Goal: Information Seeking & Learning: Find specific fact

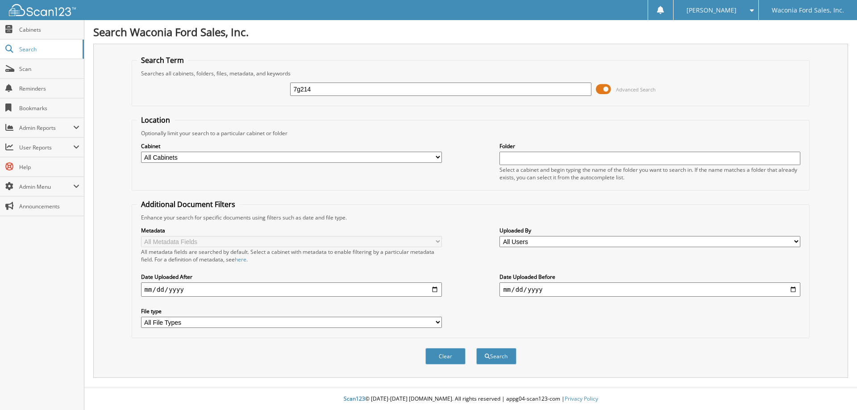
type input "7g214"
click at [476, 348] on button "Search" at bounding box center [496, 356] width 40 height 17
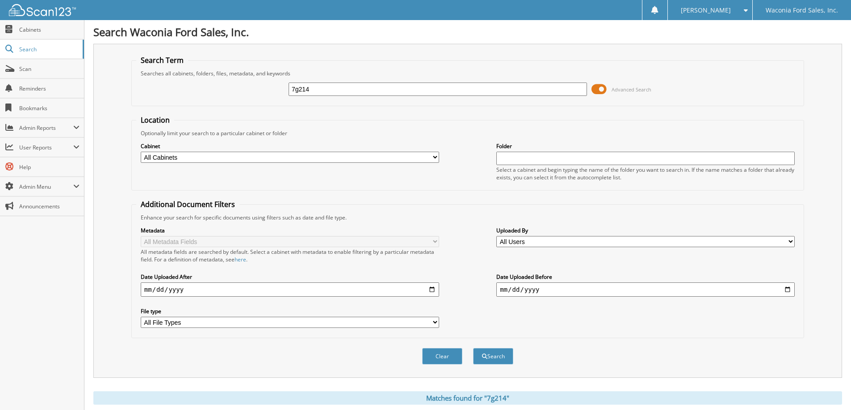
click at [601, 89] on span at bounding box center [598, 89] width 15 height 13
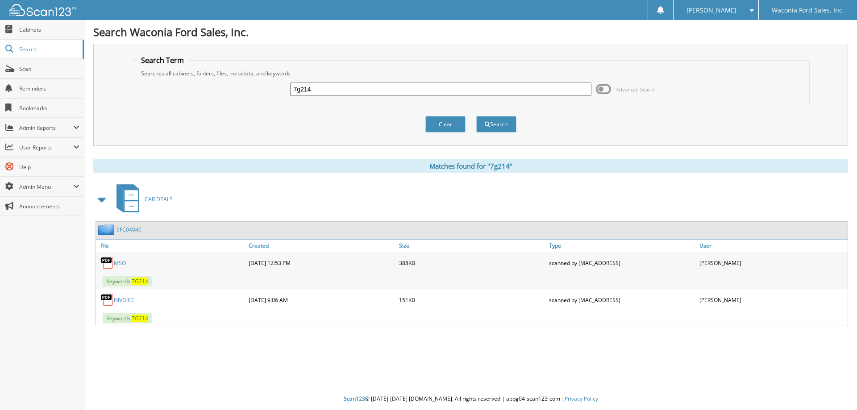
drag, startPoint x: 123, startPoint y: 300, endPoint x: 137, endPoint y: 303, distance: 14.2
click at [123, 300] on link "INVOICE" at bounding box center [124, 300] width 21 height 8
click at [330, 91] on input "7g214" at bounding box center [440, 89] width 301 height 13
type input "7g215"
click at [476, 116] on button "Search" at bounding box center [496, 124] width 40 height 17
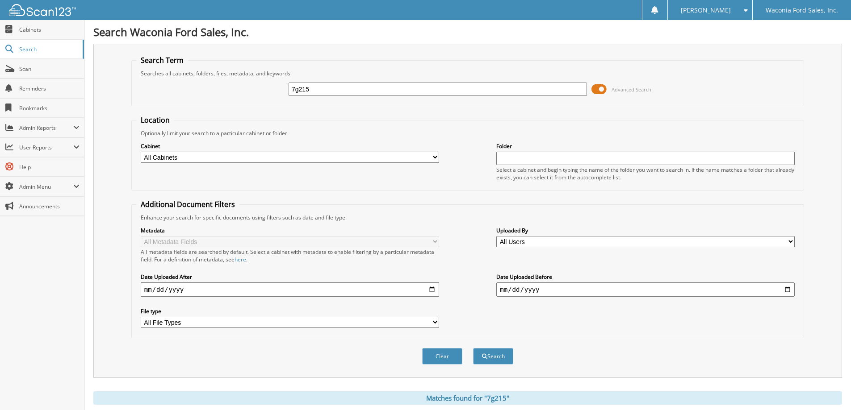
click at [603, 88] on span at bounding box center [598, 89] width 15 height 13
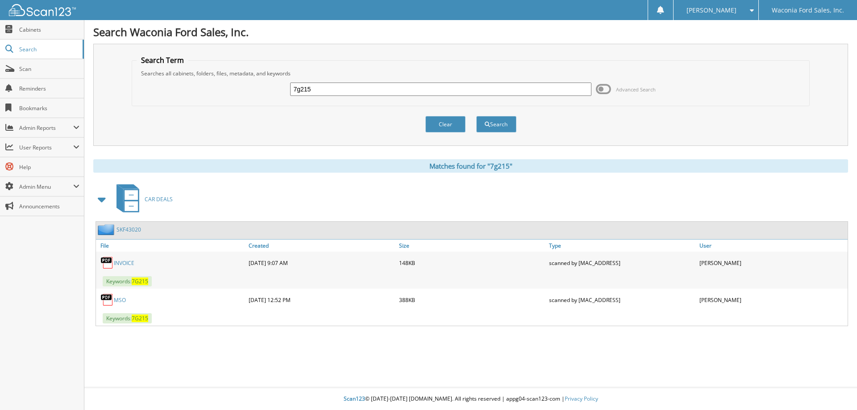
click at [124, 262] on link "INVOICE" at bounding box center [124, 263] width 21 height 8
click at [364, 86] on input "7g215" at bounding box center [440, 89] width 301 height 13
type input "7g202"
click at [476, 116] on button "Search" at bounding box center [496, 124] width 40 height 17
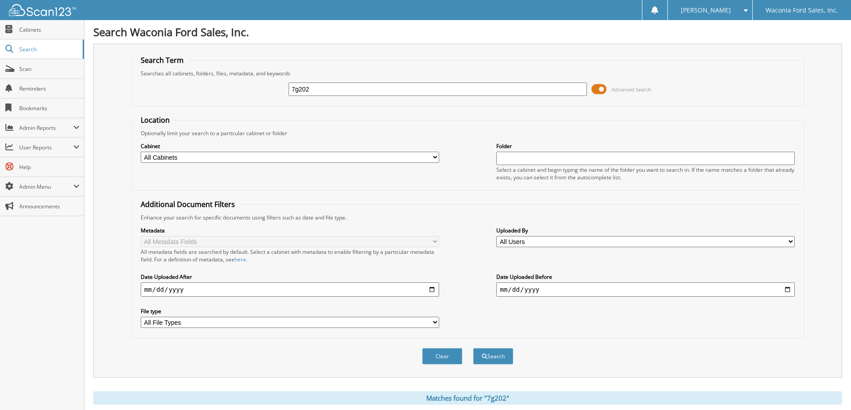
click at [600, 89] on span at bounding box center [598, 89] width 15 height 13
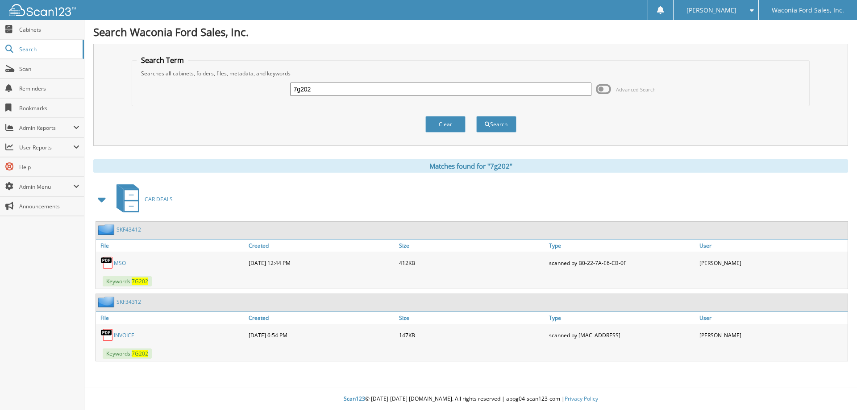
drag, startPoint x: 119, startPoint y: 335, endPoint x: 319, endPoint y: 284, distance: 206.4
click at [119, 335] on link "INVOICE" at bounding box center [124, 336] width 21 height 8
click at [362, 84] on input "7g202" at bounding box center [440, 89] width 301 height 13
type input "7g196"
click at [476, 116] on button "Search" at bounding box center [496, 124] width 40 height 17
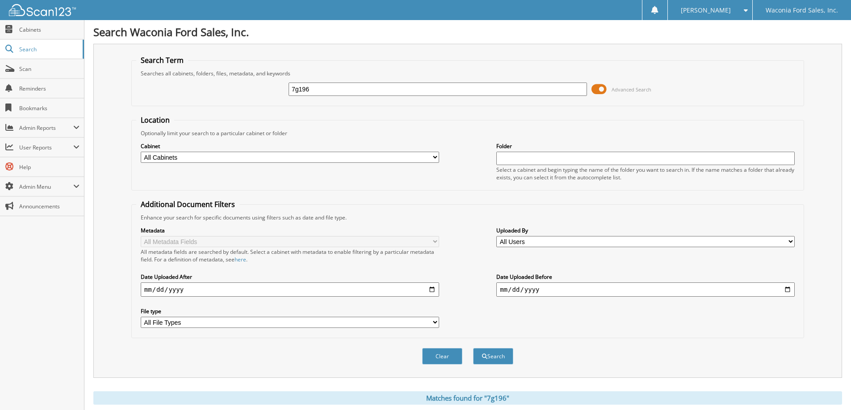
click at [600, 89] on span at bounding box center [598, 89] width 15 height 13
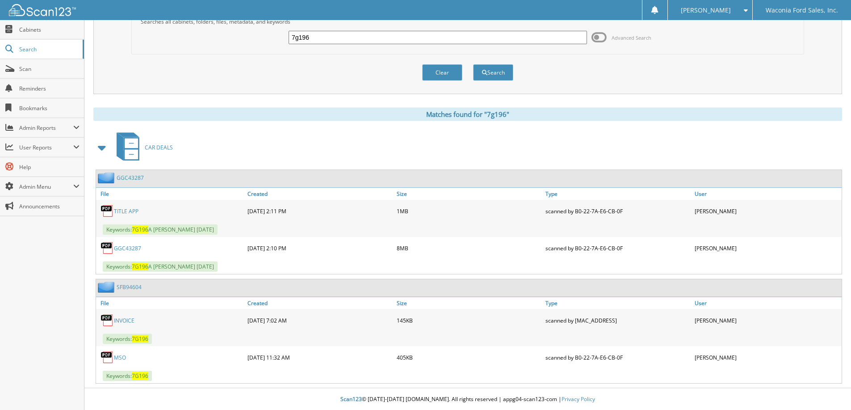
scroll to position [52, 0]
click at [122, 320] on link "INVOICE" at bounding box center [124, 321] width 21 height 8
click at [442, 74] on button "Clear" at bounding box center [442, 72] width 40 height 17
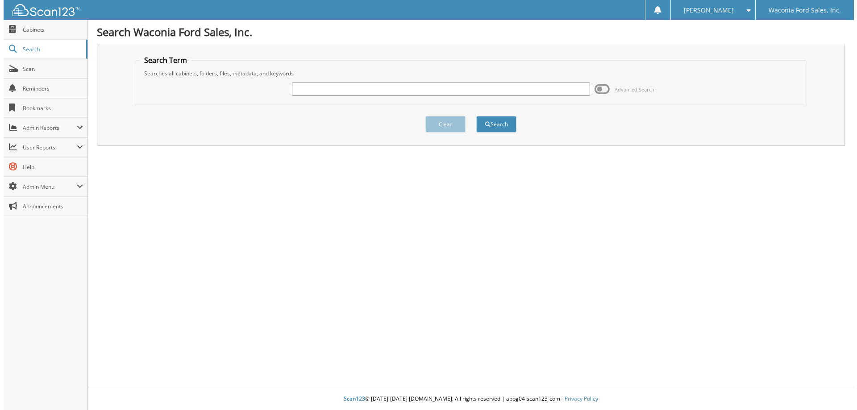
scroll to position [0, 0]
